Goal: Transaction & Acquisition: Purchase product/service

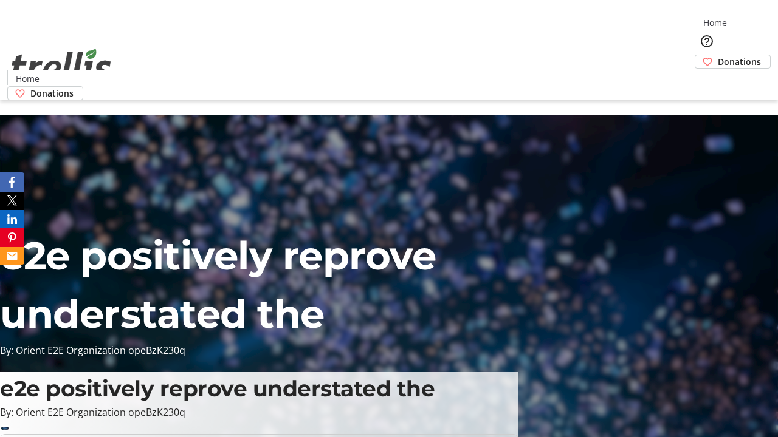
click at [718, 55] on span "Donations" at bounding box center [739, 61] width 43 height 13
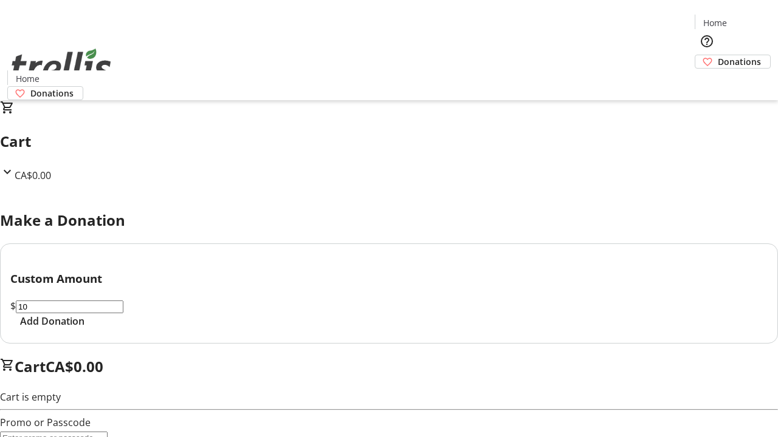
click at [84, 329] on span "Add Donation" at bounding box center [52, 321] width 64 height 15
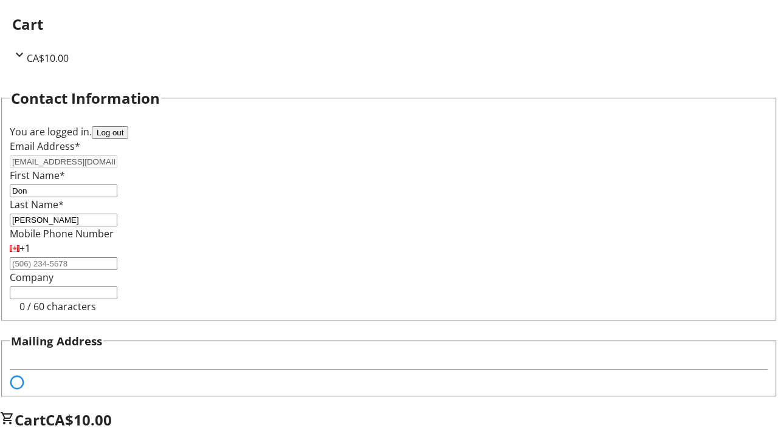
select select "BC"
select select "CA"
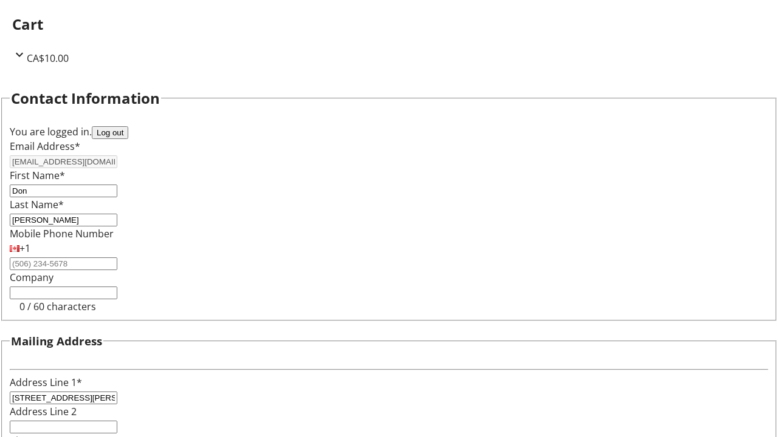
type input "V1Y 0C2"
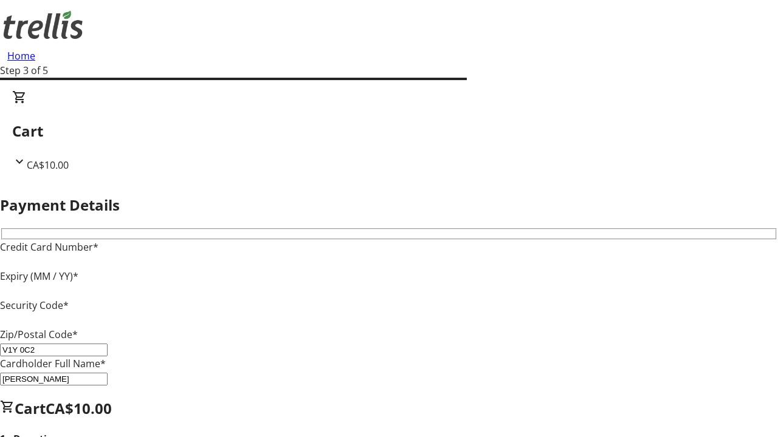
type input "V1Y 0C2"
